Goal: Task Accomplishment & Management: Use online tool/utility

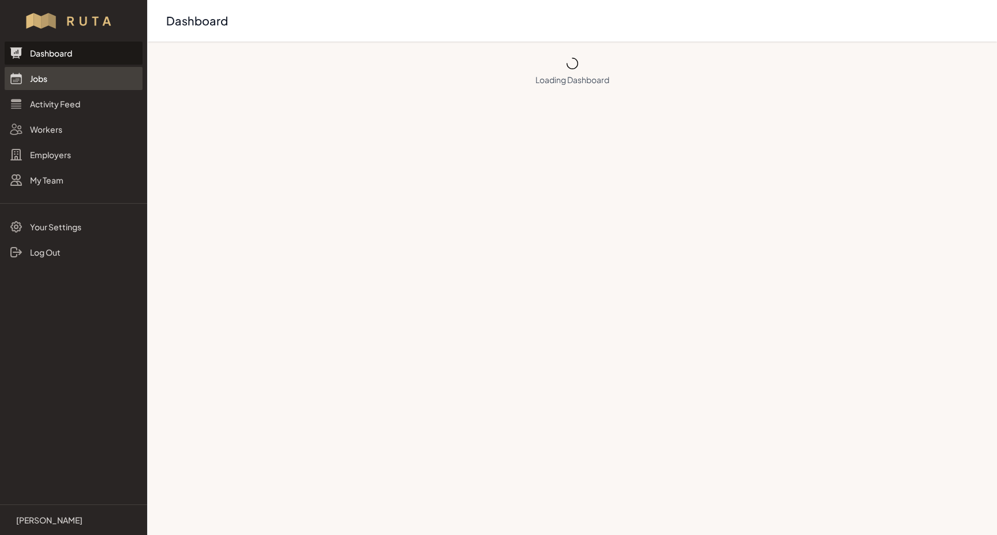
click at [42, 83] on link "Jobs" at bounding box center [74, 78] width 138 height 23
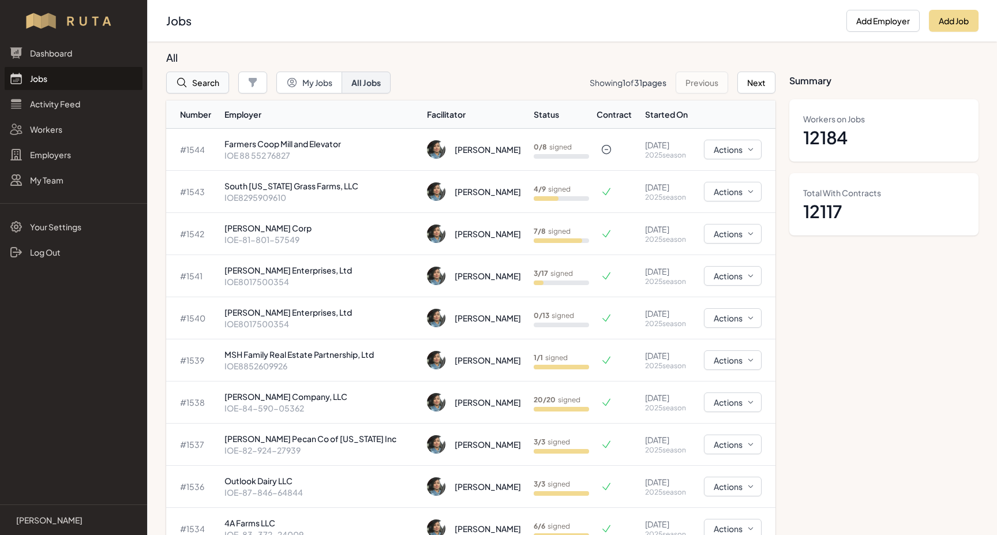
click at [204, 83] on button "Search" at bounding box center [197, 83] width 63 height 22
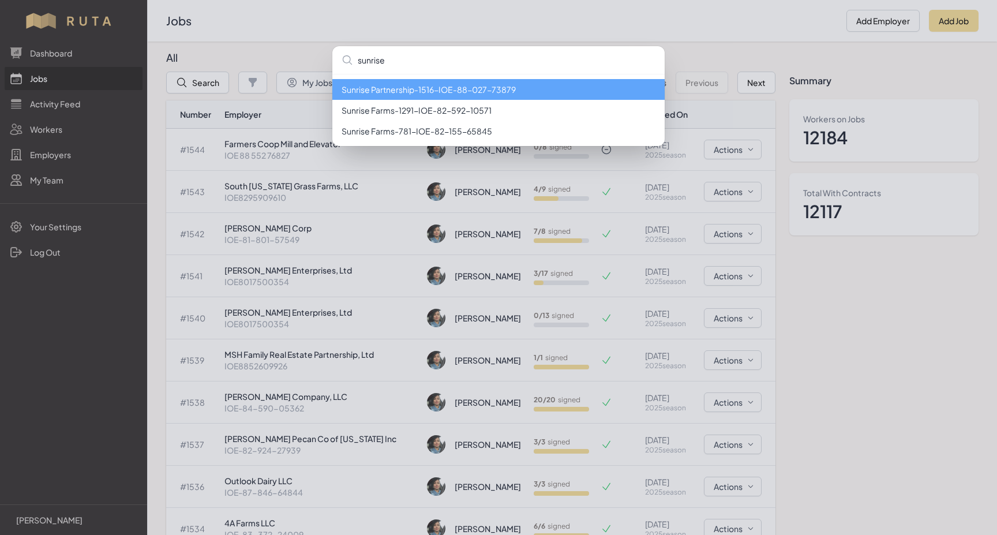
type input "sunrise"
click at [398, 92] on li "Sunrise Partnership - 1516 - IOE-88-027-73879" at bounding box center [498, 89] width 332 height 21
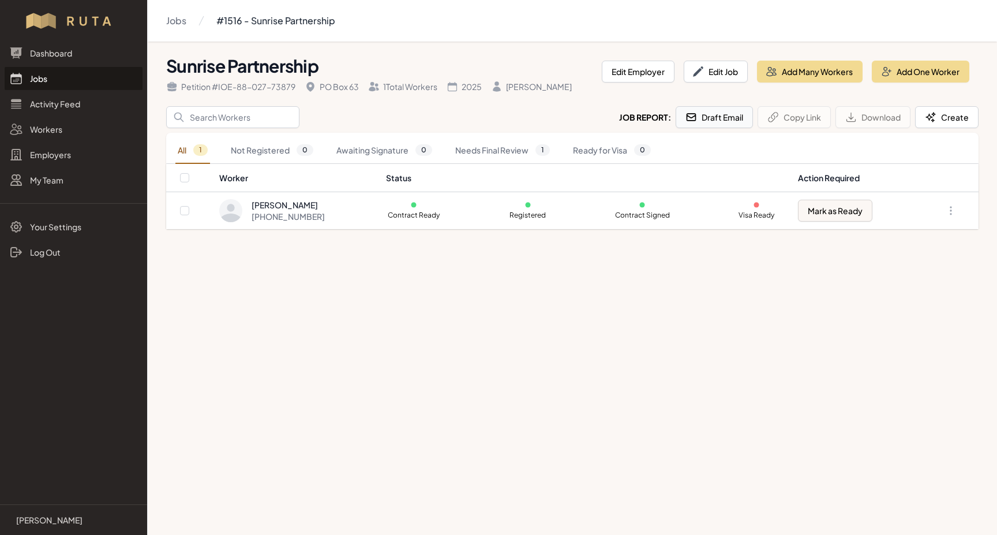
click at [718, 119] on button "Draft Email" at bounding box center [714, 117] width 77 height 22
click at [40, 80] on link "Jobs" at bounding box center [74, 78] width 138 height 23
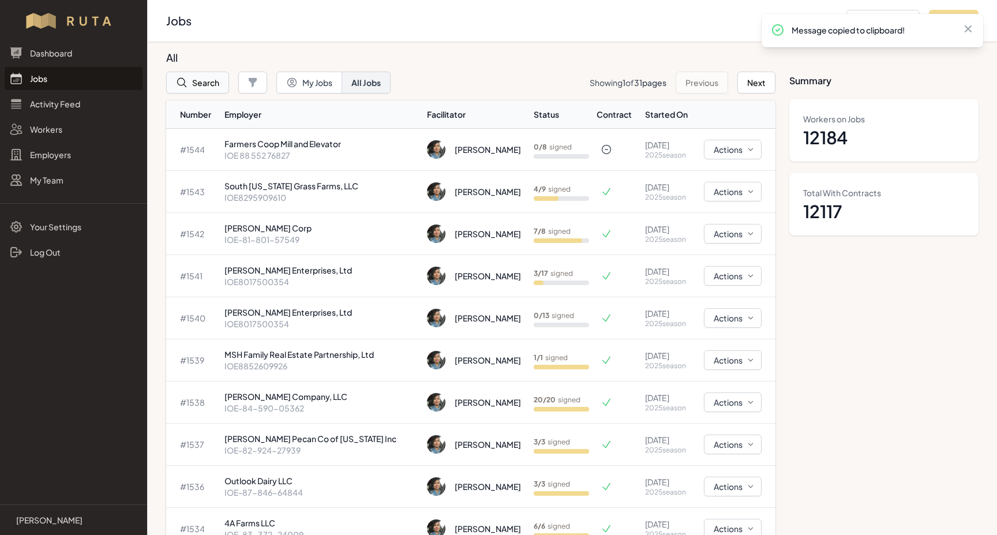
click at [196, 88] on button "Search" at bounding box center [197, 83] width 63 height 22
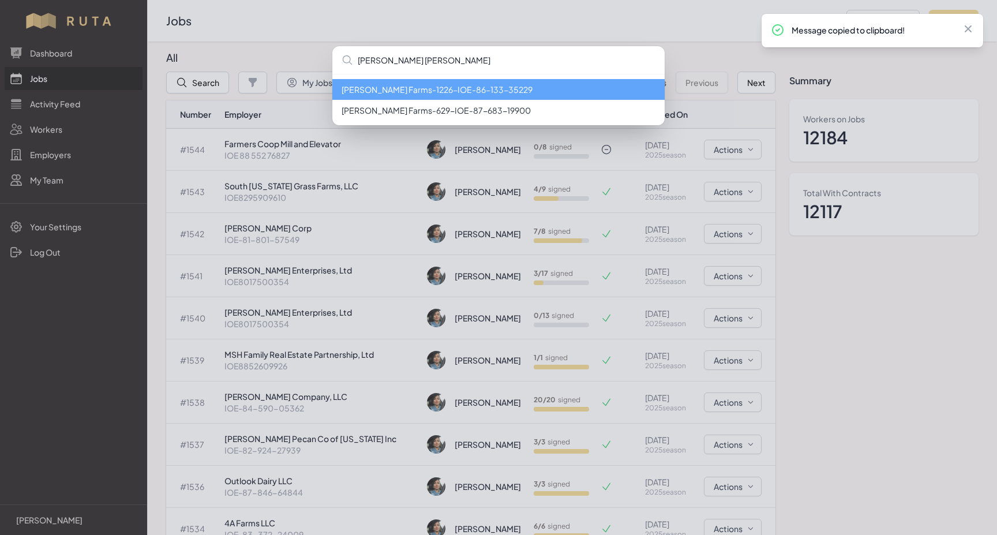
type input "[PERSON_NAME] [PERSON_NAME]"
click at [361, 93] on li "[PERSON_NAME] Farms - 1226 - IOE-86-133-35229" at bounding box center [498, 89] width 332 height 21
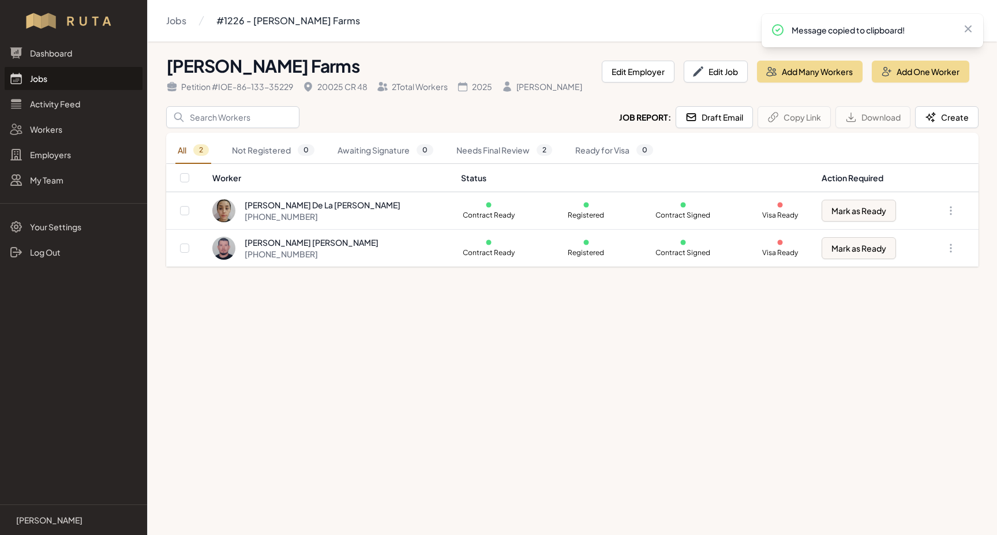
click at [31, 76] on link "Jobs" at bounding box center [74, 78] width 138 height 23
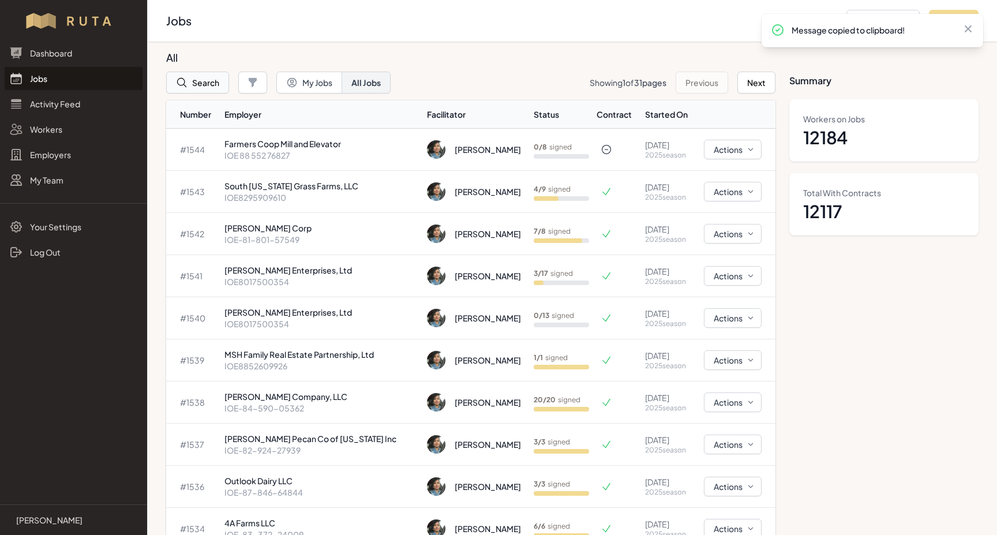
click at [201, 76] on button "Search" at bounding box center [197, 83] width 63 height 22
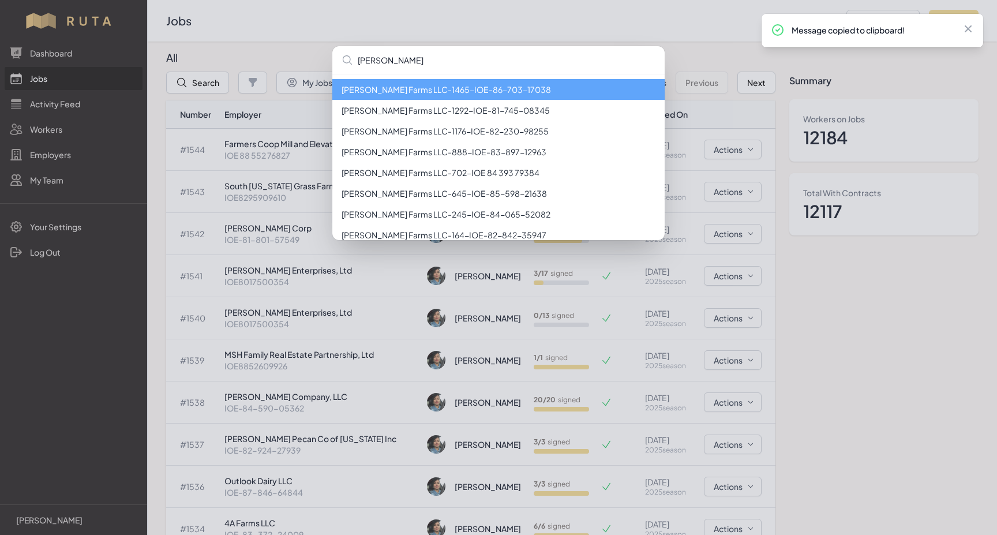
type input "[PERSON_NAME]"
click at [375, 92] on li "[PERSON_NAME] Farms LLC - 1465 - IOE-86-703-17038" at bounding box center [498, 89] width 332 height 21
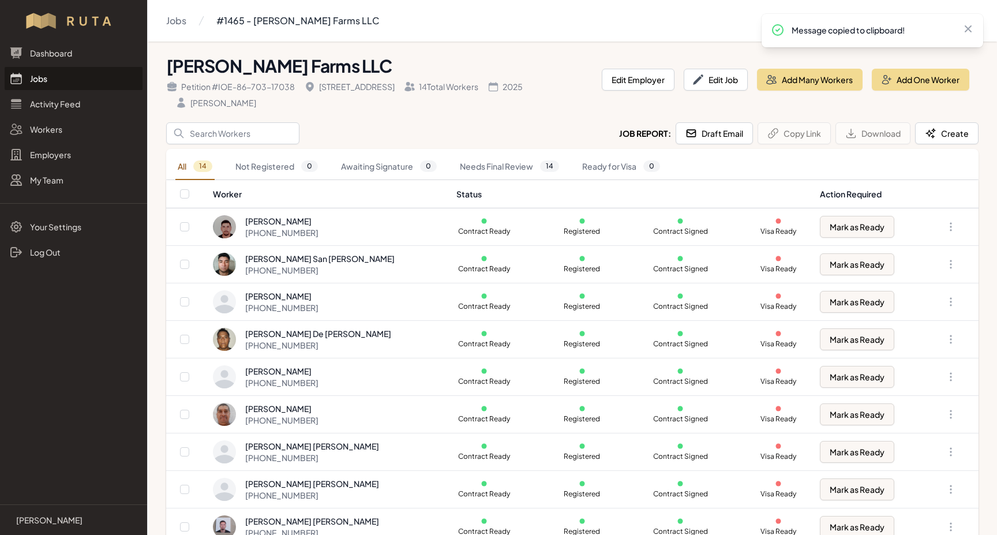
click at [32, 84] on link "Jobs" at bounding box center [74, 78] width 138 height 23
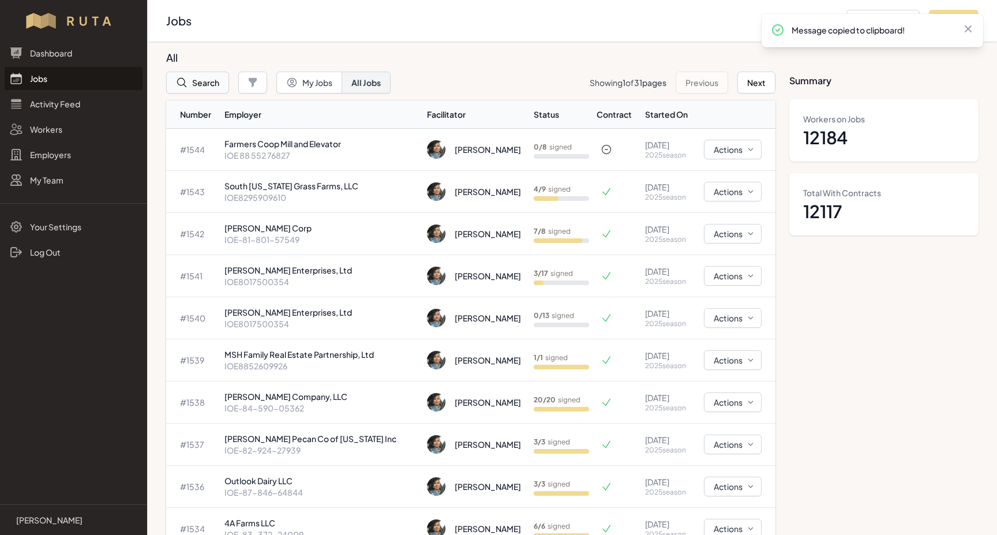
click at [214, 86] on button "Search" at bounding box center [197, 83] width 63 height 22
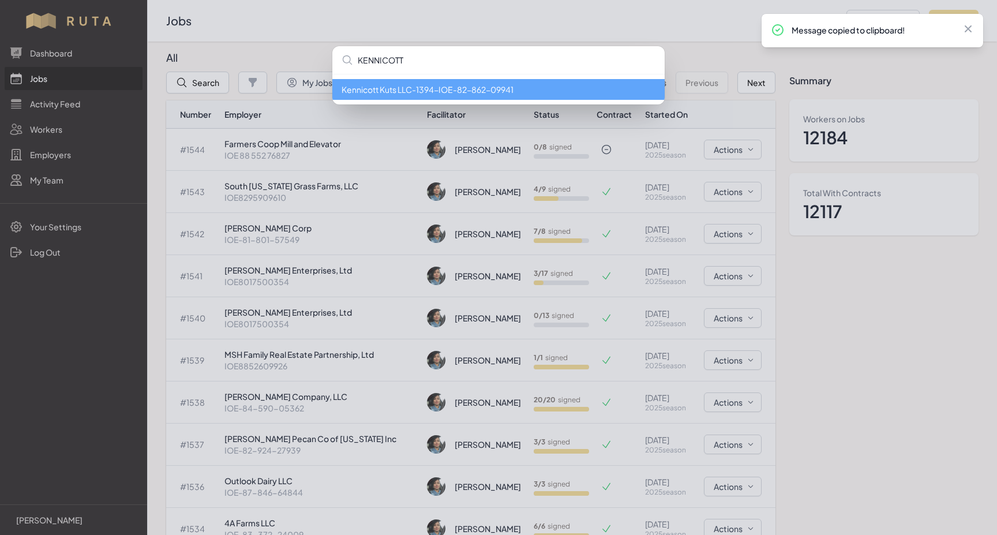
type input "KENNICOTT"
click at [447, 90] on li "Kennicott Kuts LLC - 1394 - IOE-82-862-09941" at bounding box center [498, 89] width 332 height 21
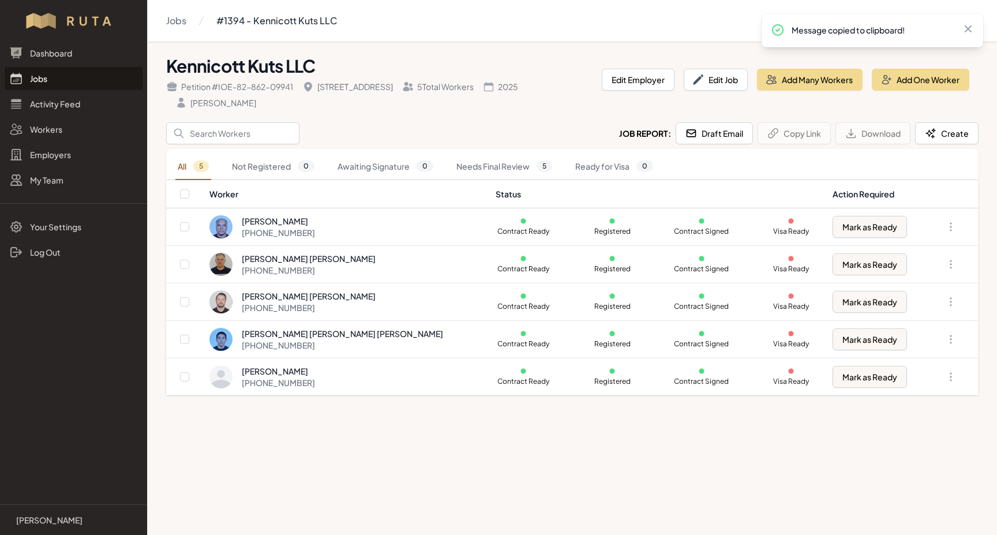
click at [29, 84] on link "Jobs" at bounding box center [74, 78] width 138 height 23
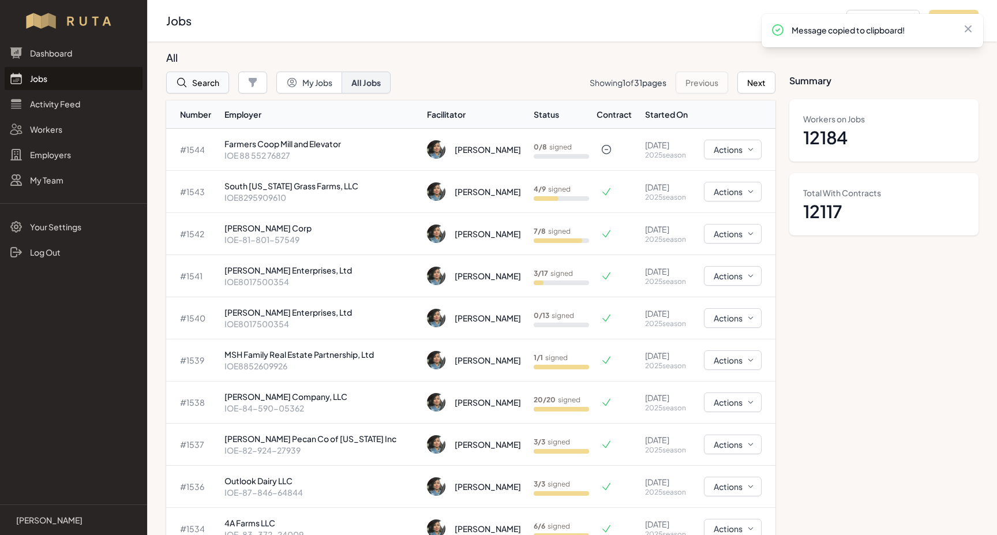
click at [219, 83] on button "Search" at bounding box center [197, 83] width 63 height 22
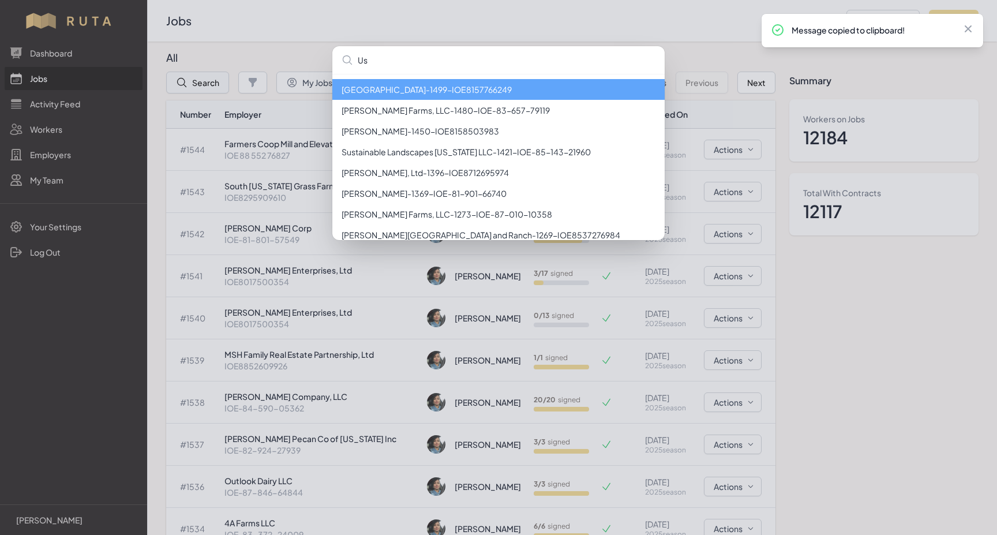
type input "U"
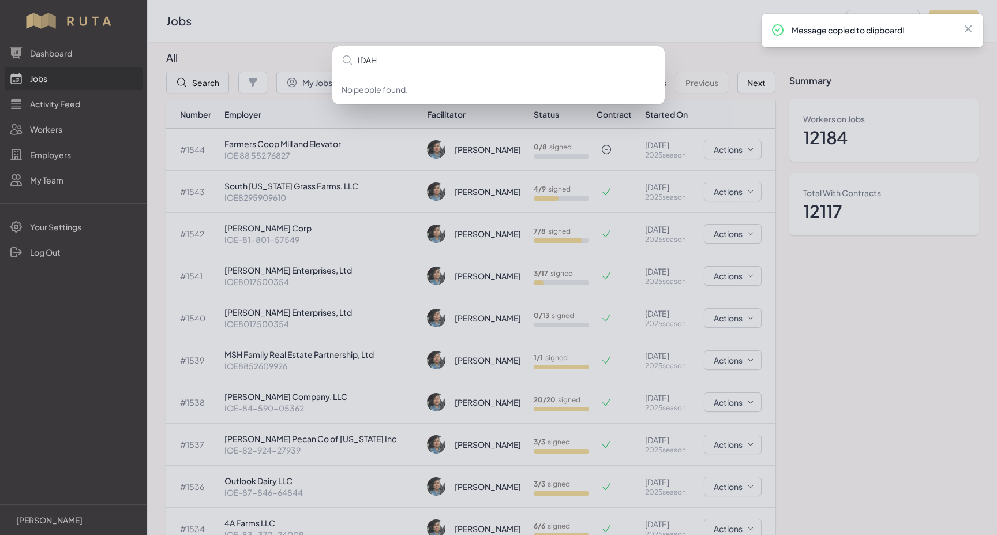
type input "[US_STATE]"
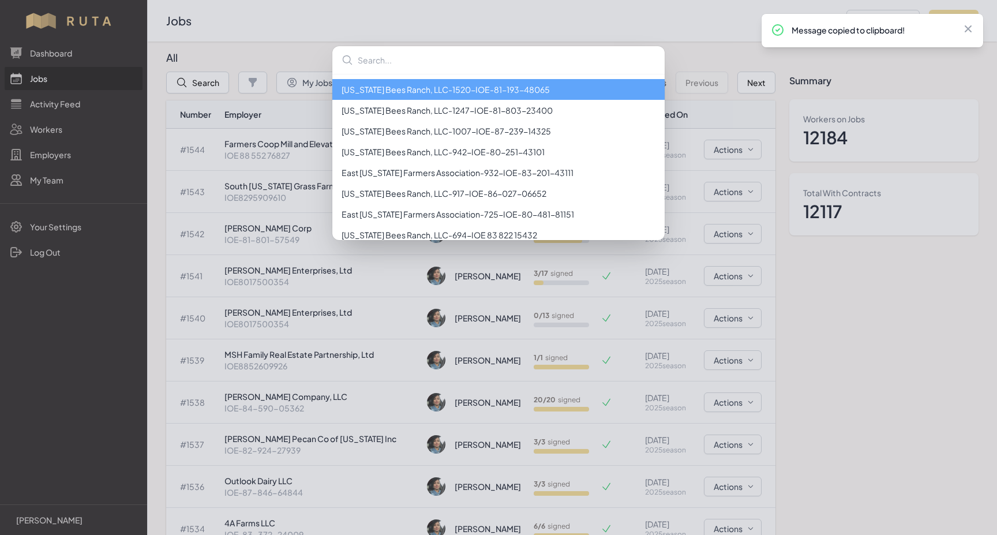
click at [417, 94] on li "[US_STATE] Bees Ranch, LLC - 1520 - IOE-81-193-48065" at bounding box center [498, 89] width 332 height 21
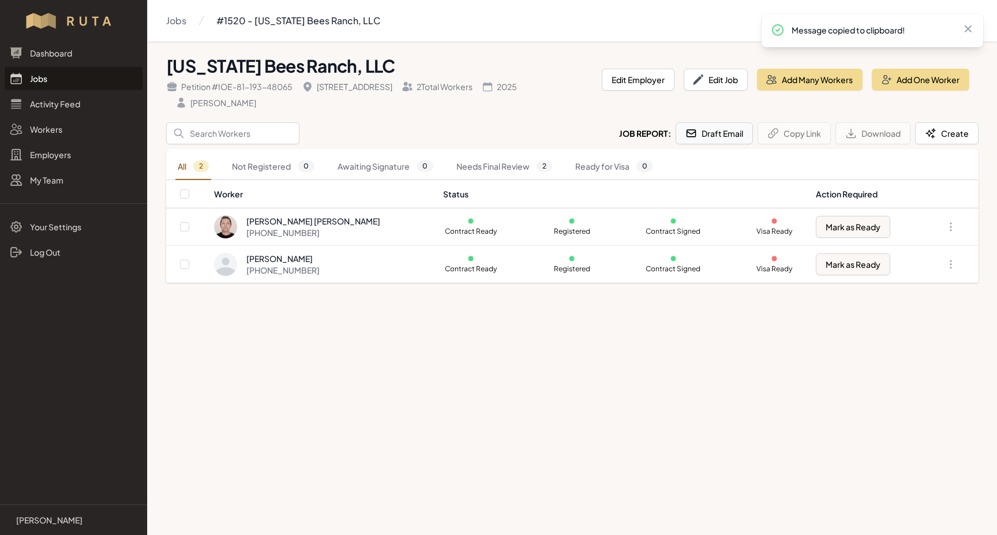
click at [732, 135] on button "Draft Email" at bounding box center [714, 133] width 77 height 22
click at [191, 137] on input "Search" at bounding box center [232, 133] width 133 height 22
click at [192, 138] on input "Search" at bounding box center [232, 133] width 133 height 22
click at [40, 78] on link "Jobs" at bounding box center [74, 78] width 138 height 23
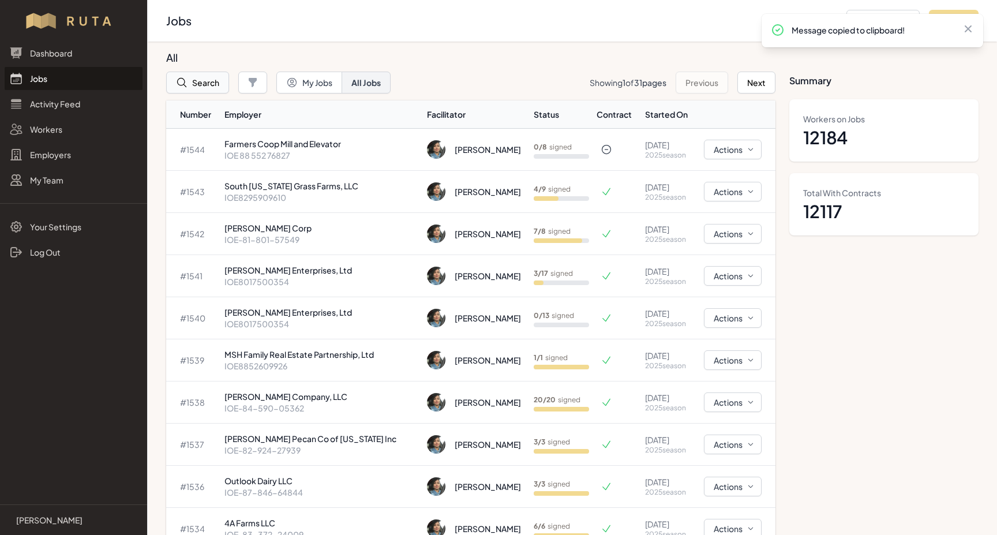
click at [205, 87] on button "Search" at bounding box center [197, 83] width 63 height 22
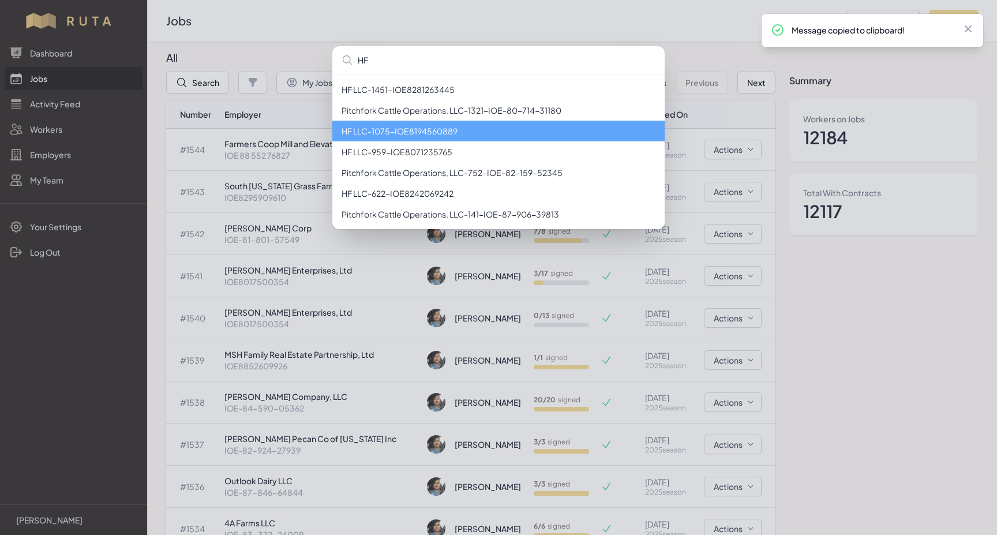
type input "HF"
click at [442, 134] on li "HF LLC - 1075 - IOE8194560889" at bounding box center [498, 131] width 332 height 21
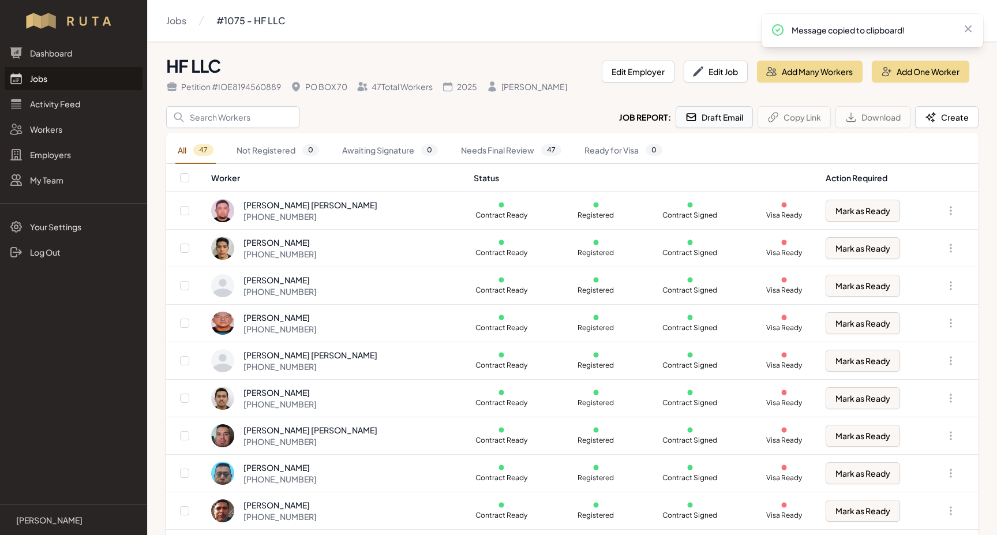
click at [726, 116] on button "Draft Email" at bounding box center [714, 117] width 77 height 22
